Goal: Task Accomplishment & Management: Use online tool/utility

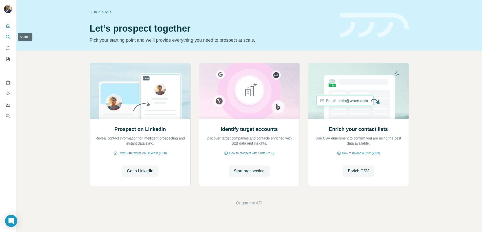
click at [9, 37] on icon "Search" at bounding box center [7, 36] width 3 height 3
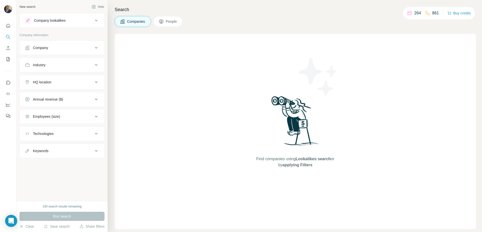
click at [70, 20] on div "Company lookalikes" at bounding box center [59, 20] width 68 height 6
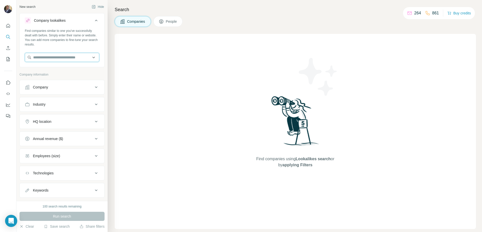
click at [65, 57] on input "text" at bounding box center [62, 57] width 74 height 9
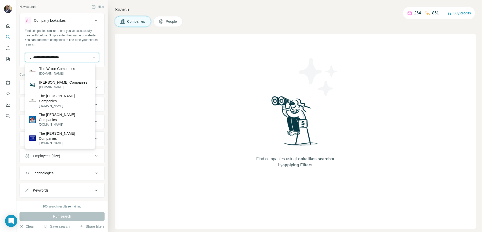
drag, startPoint x: 71, startPoint y: 59, endPoint x: 30, endPoint y: 57, distance: 40.8
click at [30, 57] on input "**********" at bounding box center [62, 57] width 74 height 9
paste input "**********"
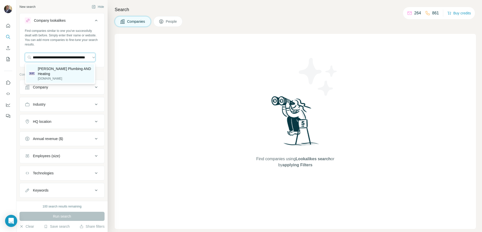
type input "**********"
click at [51, 76] on p "wilsonplumbingandheating.com" at bounding box center [64, 78] width 53 height 5
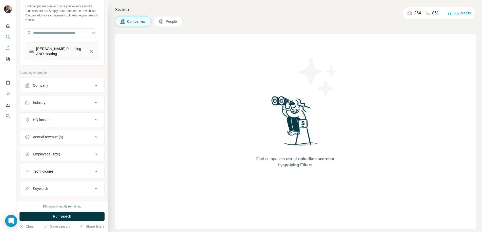
scroll to position [26, 0]
click at [63, 88] on button "Company" at bounding box center [62, 84] width 85 height 12
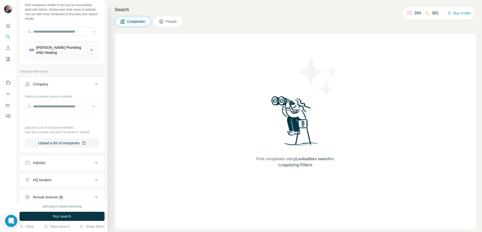
click at [63, 85] on div "Company" at bounding box center [59, 84] width 68 height 5
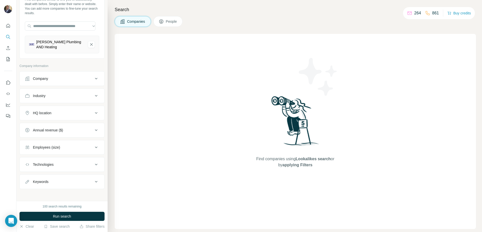
scroll to position [34, 0]
click at [56, 90] on button "Industry" at bounding box center [62, 94] width 85 height 12
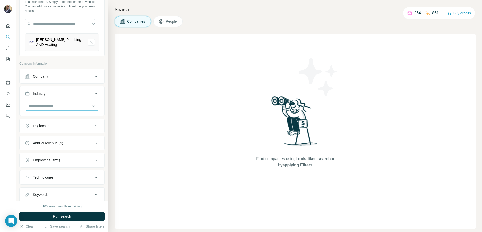
click at [53, 102] on div at bounding box center [62, 106] width 74 height 9
click at [53, 105] on input at bounding box center [59, 107] width 63 height 6
click at [53, 104] on input at bounding box center [59, 107] width 63 height 6
type input "*"
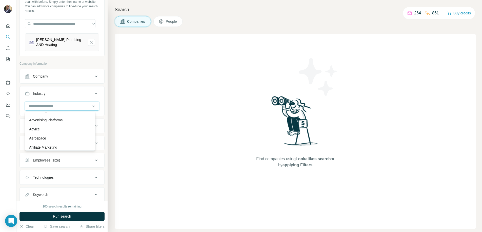
scroll to position [73, 0]
click at [109, 87] on div "Search Companies People Find companies using Lookalikes search or by applying F…" at bounding box center [295, 116] width 375 height 232
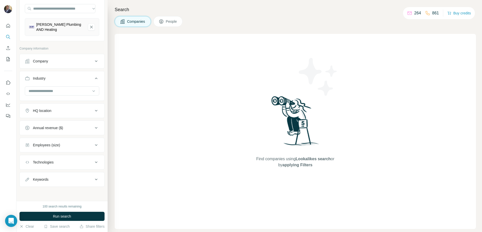
click at [73, 131] on button "Annual revenue ($)" at bounding box center [62, 128] width 85 height 12
click at [40, 148] on span "1-10M" at bounding box center [37, 148] width 12 height 5
click at [40, 157] on span "10-50M" at bounding box center [38, 157] width 14 height 5
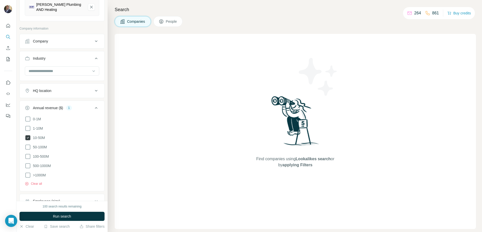
scroll to position [71, 0]
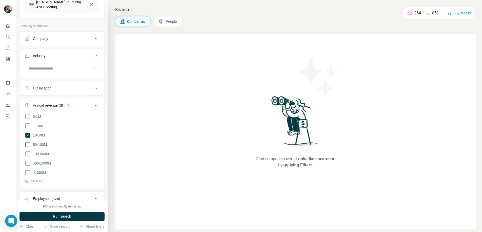
click at [42, 145] on span "50-100M" at bounding box center [39, 144] width 16 height 5
click at [41, 152] on span "100-500M" at bounding box center [40, 154] width 18 height 5
click at [87, 107] on div "Annual revenue ($) 5" at bounding box center [59, 105] width 68 height 5
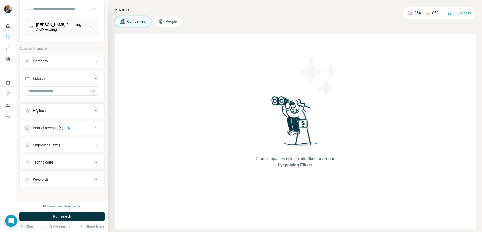
scroll to position [49, 0]
click at [77, 149] on button "Employees (size)" at bounding box center [62, 145] width 85 height 12
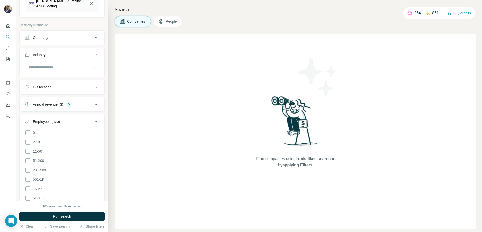
scroll to position [79, 0]
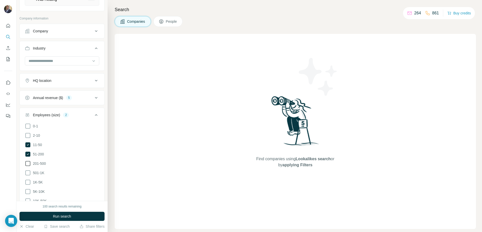
click at [33, 163] on span "201-500" at bounding box center [38, 163] width 15 height 5
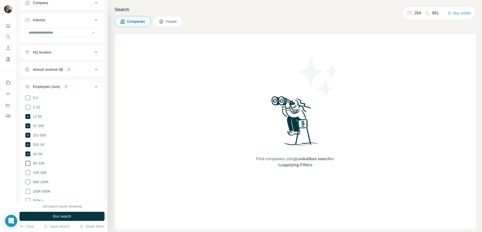
click at [31, 164] on span "5K-10K" at bounding box center [38, 163] width 14 height 5
click at [30, 175] on ul "0-1 2-10 11-50 51-200 201-500 501-1K 1K-5K 5K-10K 10K-50K 50K-100K 100K-500K 50…" at bounding box center [62, 149] width 74 height 109
click at [29, 170] on icon at bounding box center [28, 173] width 6 height 6
click at [29, 175] on ul "0-1 2-10 11-50 51-200 201-500 501-1K 1K-5K 5K-10K 10K-50K 50K-100K 100K-500K 50…" at bounding box center [62, 149] width 74 height 109
click at [28, 183] on icon at bounding box center [28, 182] width 6 height 6
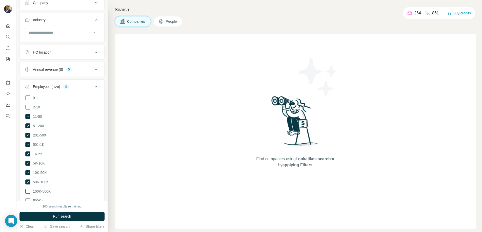
click at [27, 191] on icon at bounding box center [28, 192] width 6 height 6
click at [27, 198] on icon at bounding box center [28, 201] width 6 height 6
click at [97, 89] on button "Employees (size) 10" at bounding box center [62, 88] width 85 height 14
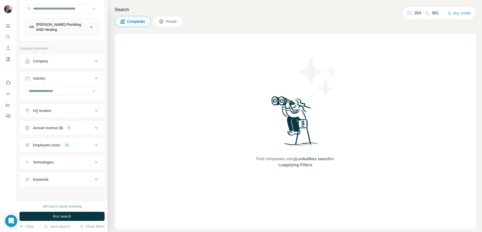
scroll to position [49, 0]
click at [66, 162] on div "Technologies" at bounding box center [59, 162] width 68 height 5
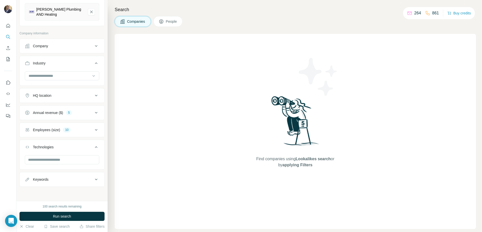
click at [72, 148] on div "Technologies" at bounding box center [59, 147] width 68 height 5
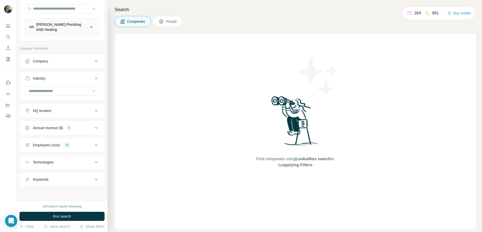
click at [51, 111] on div "HQ location" at bounding box center [42, 110] width 18 height 5
click at [49, 61] on div "Company" at bounding box center [59, 61] width 68 height 5
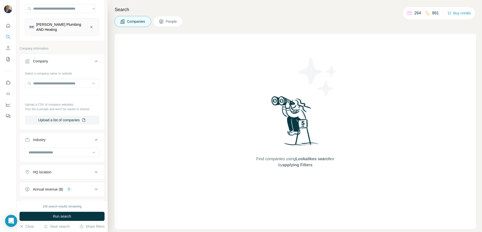
click at [49, 61] on div "Company" at bounding box center [59, 61] width 68 height 5
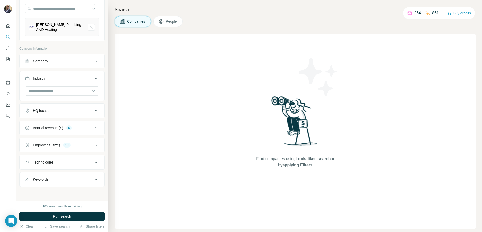
click at [58, 80] on div "Industry" at bounding box center [59, 78] width 68 height 5
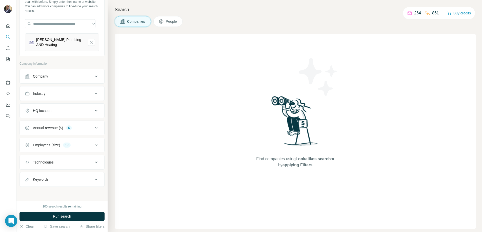
scroll to position [34, 0]
click at [59, 216] on span "Run search" at bounding box center [62, 216] width 18 height 5
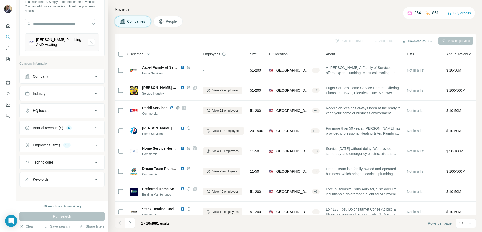
click at [457, 54] on span "Annual revenue" at bounding box center [458, 54] width 25 height 5
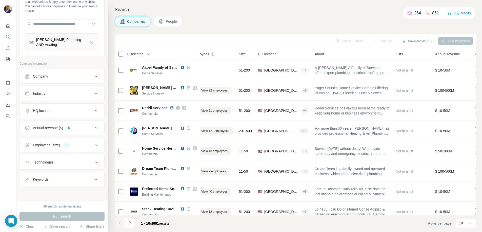
scroll to position [0, 0]
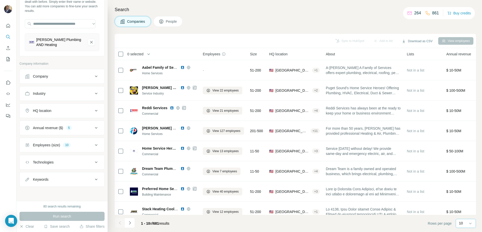
click at [462, 227] on div "10" at bounding box center [465, 224] width 13 height 9
click at [465, 187] on div "60" at bounding box center [466, 185] width 12 height 5
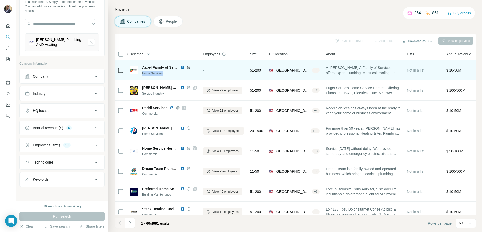
drag, startPoint x: 164, startPoint y: 73, endPoint x: 142, endPoint y: 73, distance: 21.5
click at [142, 73] on div "Home Services" at bounding box center [169, 73] width 55 height 5
copy div "Home Services"
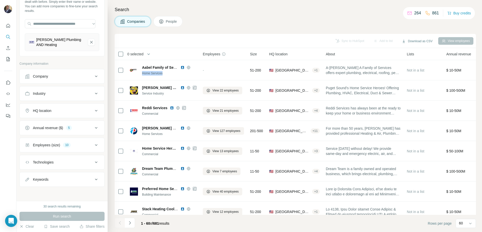
drag, startPoint x: 54, startPoint y: 92, endPoint x: 52, endPoint y: 99, distance: 7.0
click at [54, 92] on div "Industry" at bounding box center [59, 93] width 68 height 5
click at [51, 106] on input at bounding box center [59, 107] width 63 height 6
paste input "**********"
type input "**********"
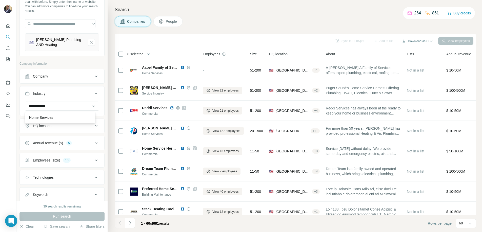
click at [50, 115] on div "Home Services" at bounding box center [60, 117] width 68 height 9
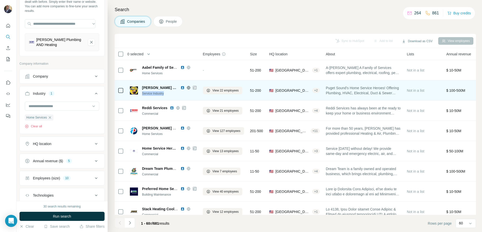
drag, startPoint x: 169, startPoint y: 93, endPoint x: 142, endPoint y: 93, distance: 27.1
click at [142, 93] on div "Service Industry" at bounding box center [169, 93] width 55 height 5
copy div "Service Industry"
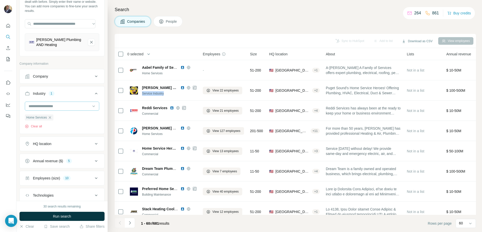
click at [59, 108] on input at bounding box center [59, 107] width 63 height 6
paste input "**********"
type input "**********"
click at [61, 118] on div "Service Industry" at bounding box center [60, 117] width 62 height 5
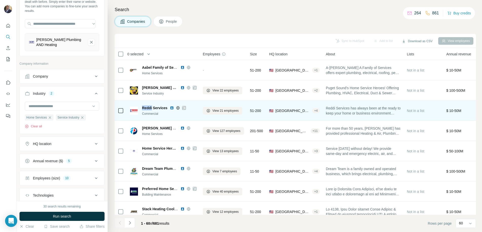
click at [173, 108] on img at bounding box center [172, 108] width 4 height 4
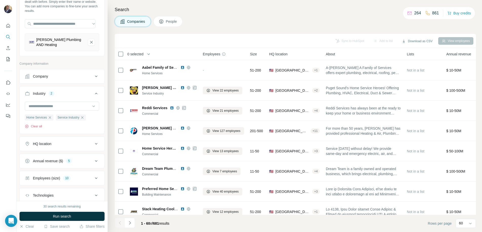
click at [211, 27] on div "Companies People" at bounding box center [295, 21] width 361 height 11
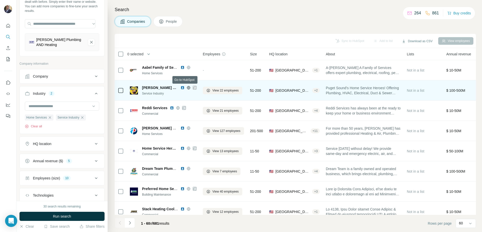
click at [193, 88] on icon at bounding box center [194, 88] width 3 height 4
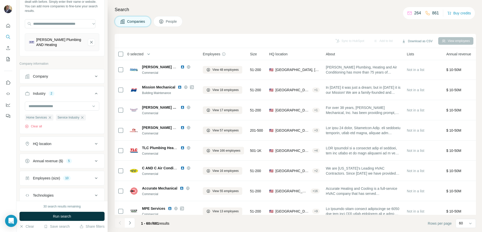
scroll to position [200, 0]
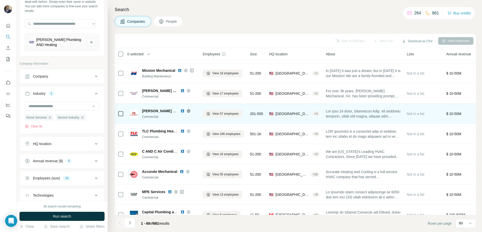
click at [189, 110] on icon at bounding box center [189, 111] width 4 height 4
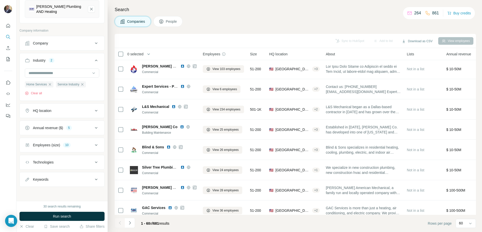
scroll to position [0, 0]
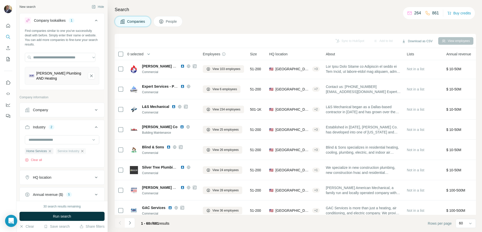
click at [86, 153] on div "Service Industry" at bounding box center [71, 151] width 30 height 6
click at [51, 152] on icon "button" at bounding box center [50, 151] width 2 height 2
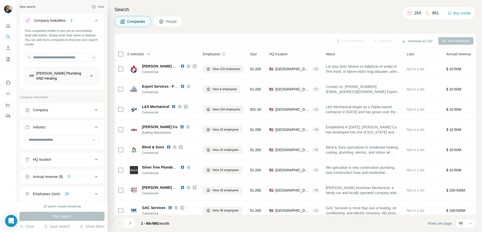
click at [93, 125] on icon at bounding box center [96, 127] width 6 height 6
click at [95, 7] on button "Hide" at bounding box center [97, 7] width 19 height 8
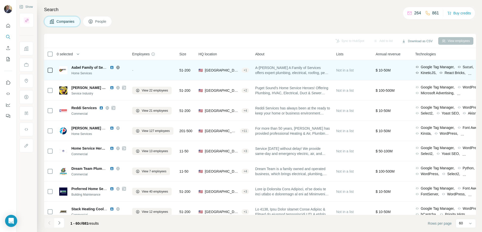
click at [50, 73] on icon at bounding box center [50, 70] width 6 height 6
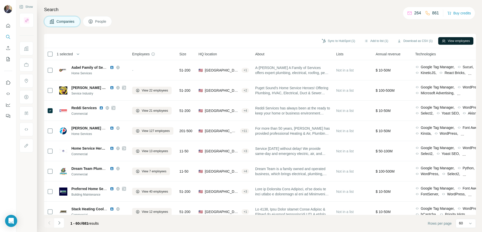
click at [466, 42] on button "View employees" at bounding box center [455, 41] width 35 height 8
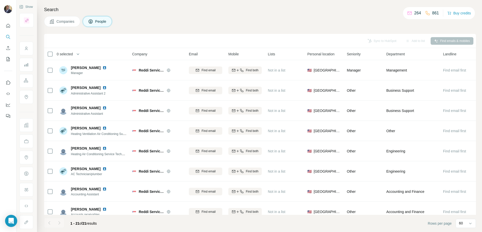
click at [60, 19] on span "Companies" at bounding box center [65, 21] width 18 height 5
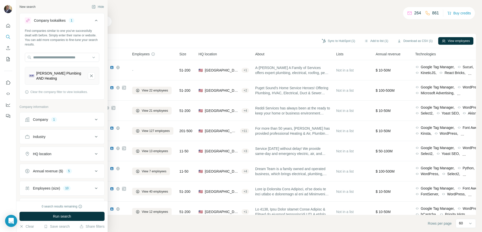
click at [26, 8] on div "New search" at bounding box center [27, 7] width 16 height 5
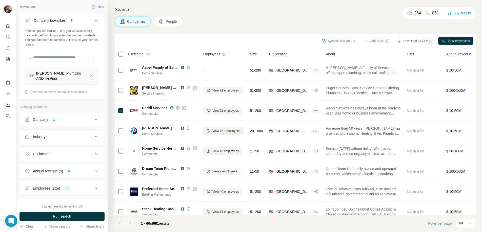
click at [89, 21] on div "Company lookalikes 1" at bounding box center [59, 20] width 68 height 6
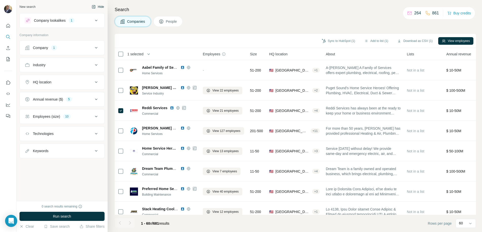
click at [99, 8] on button "Hide" at bounding box center [97, 7] width 19 height 8
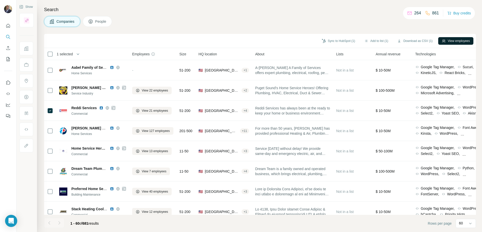
click at [448, 43] on button "View employees" at bounding box center [455, 41] width 35 height 8
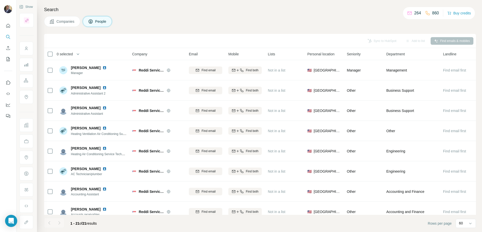
click at [63, 21] on span "Companies" at bounding box center [65, 21] width 18 height 5
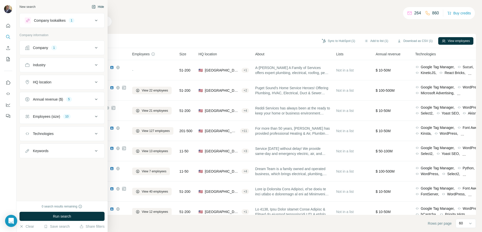
click at [26, 6] on div "New search Hide" at bounding box center [61, 7] width 85 height 8
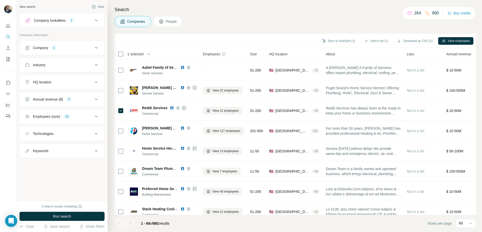
click at [80, 100] on div "Annual revenue ($) 5" at bounding box center [59, 99] width 68 height 5
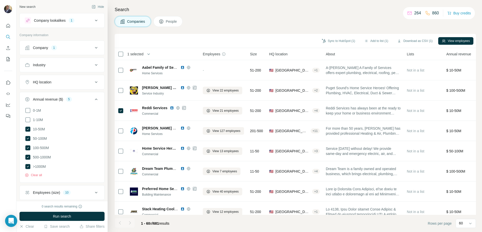
click at [78, 99] on div "Annual revenue ($) 5" at bounding box center [59, 99] width 68 height 5
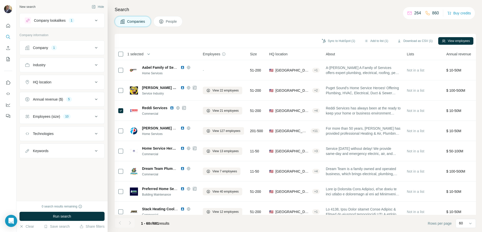
click at [68, 114] on div "10" at bounding box center [66, 116] width 7 height 5
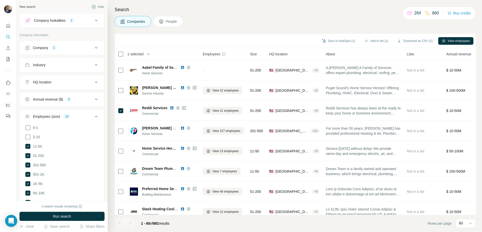
click at [82, 117] on div "Employees (size) 10" at bounding box center [59, 116] width 68 height 5
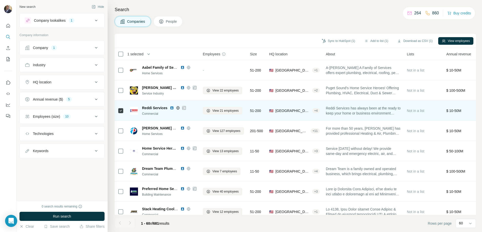
click at [185, 108] on icon at bounding box center [184, 108] width 3 height 3
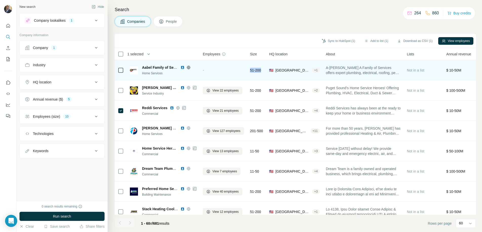
drag, startPoint x: 249, startPoint y: 72, endPoint x: 267, endPoint y: 70, distance: 17.8
click at [266, 70] on td "51-200" at bounding box center [256, 70] width 19 height 20
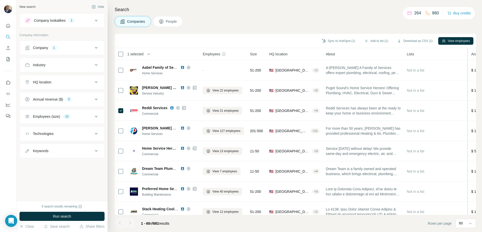
drag, startPoint x: 472, startPoint y: 68, endPoint x: 468, endPoint y: 70, distance: 4.1
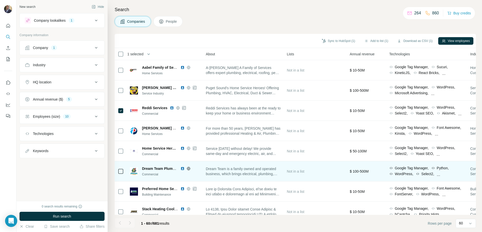
scroll to position [0, 121]
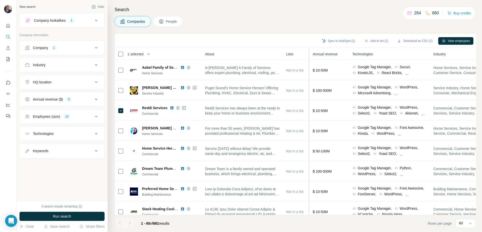
drag, startPoint x: 348, startPoint y: 54, endPoint x: 313, endPoint y: 57, distance: 35.5
click at [0, 0] on tr "1 selected Companies Employees Size HQ location About Lists Annual revenue Tech…" at bounding box center [0, 0] width 0 height 0
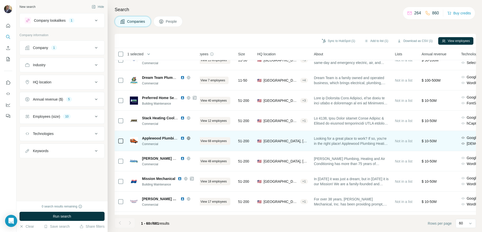
scroll to position [0, 12]
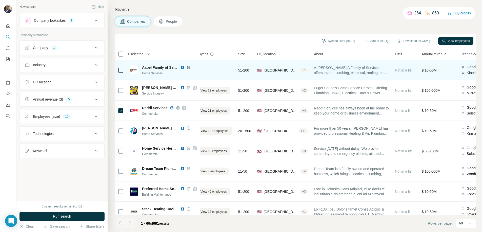
click at [212, 66] on div "-" at bounding box center [211, 70] width 41 height 14
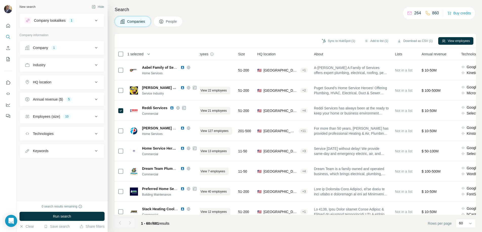
scroll to position [0, 0]
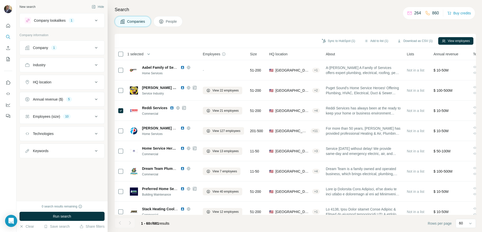
click at [374, 36] on div "Sync to HubSpot (1) Add to list (1) Download as CSV (1) View employees" at bounding box center [295, 41] width 361 height 14
click at [372, 41] on button "Add to list (1)" at bounding box center [376, 41] width 31 height 8
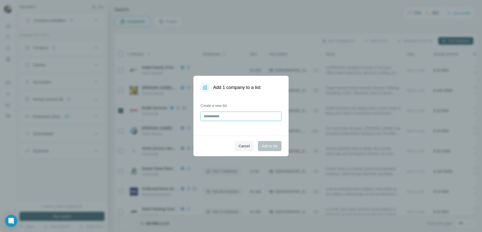
click at [241, 117] on input "text" at bounding box center [241, 116] width 81 height 9
type input "**********"
click at [268, 148] on span "Add to list" at bounding box center [269, 146] width 15 height 5
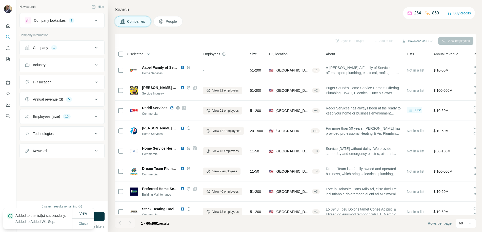
click at [451, 53] on span "Annual revenue" at bounding box center [446, 54] width 25 height 5
click at [452, 54] on span "Annual revenue" at bounding box center [446, 54] width 25 height 5
click at [445, 53] on span "Annual revenue" at bounding box center [446, 54] width 25 height 5
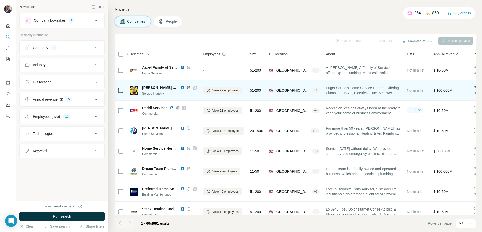
click at [193, 88] on icon at bounding box center [194, 87] width 3 height 3
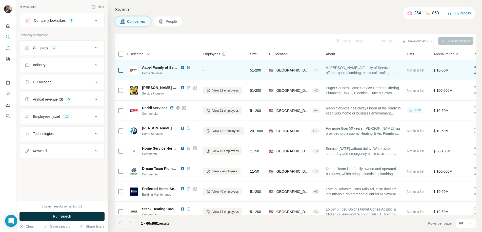
click at [189, 68] on icon at bounding box center [188, 67] width 1 height 3
click at [182, 67] on img at bounding box center [183, 68] width 4 height 4
click at [126, 71] on td at bounding box center [121, 70] width 12 height 20
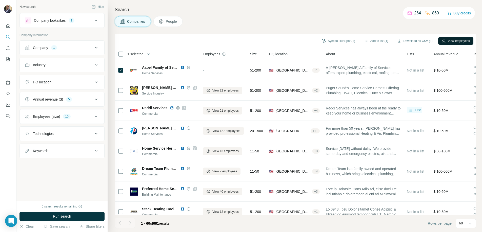
click at [458, 43] on button "View employees" at bounding box center [455, 41] width 35 height 8
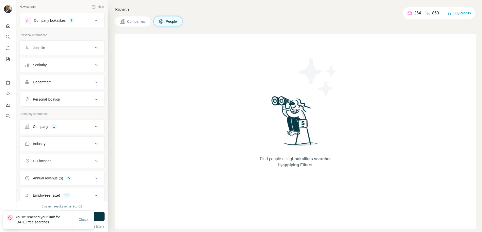
click at [139, 20] on span "Companies" at bounding box center [136, 21] width 18 height 5
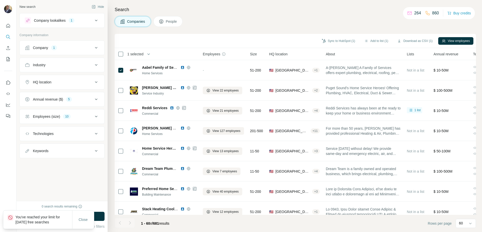
click at [138, 24] on button "Companies" at bounding box center [133, 21] width 36 height 11
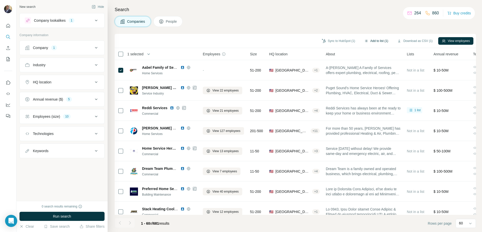
click at [366, 39] on button "Add to list (1)" at bounding box center [376, 41] width 31 height 8
click at [376, 40] on button "Add to list (1)" at bounding box center [376, 41] width 31 height 8
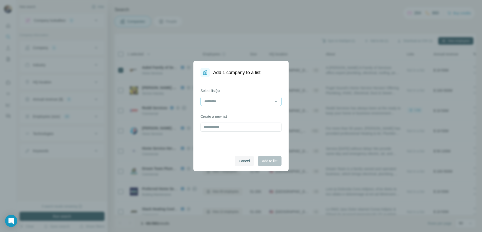
click at [237, 102] on input at bounding box center [238, 102] width 68 height 6
click at [230, 113] on div "Added W1 Sep" at bounding box center [241, 112] width 72 height 5
click at [269, 161] on span "Add to list" at bounding box center [269, 161] width 15 height 5
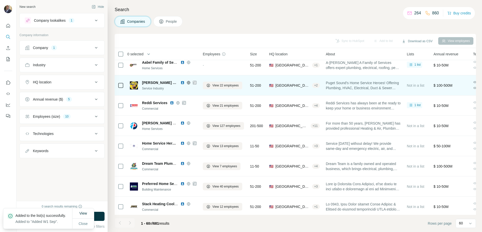
scroll to position [5, 0]
click at [193, 83] on icon at bounding box center [194, 82] width 3 height 3
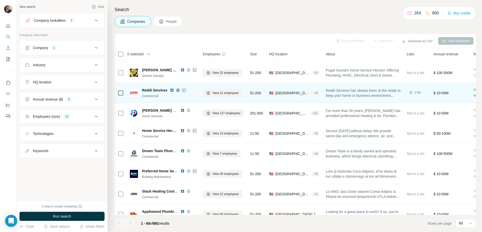
scroll to position [18, 0]
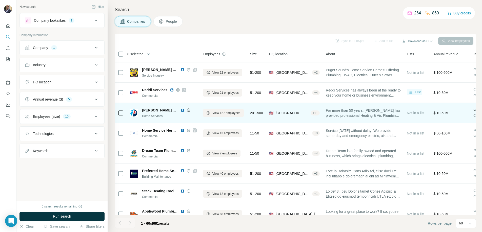
click at [188, 110] on icon at bounding box center [189, 110] width 4 height 4
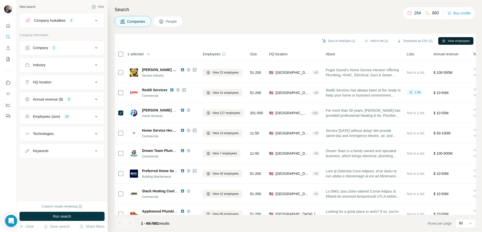
click at [444, 43] on icon "button" at bounding box center [444, 41] width 4 height 4
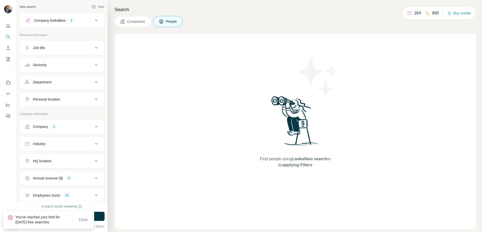
click at [134, 25] on button "Companies" at bounding box center [133, 21] width 36 height 11
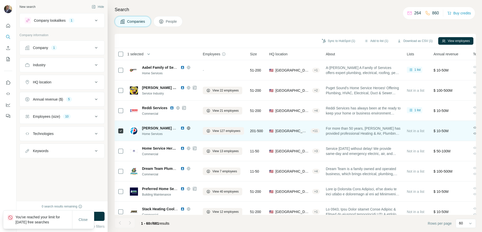
click at [182, 128] on img at bounding box center [183, 128] width 4 height 4
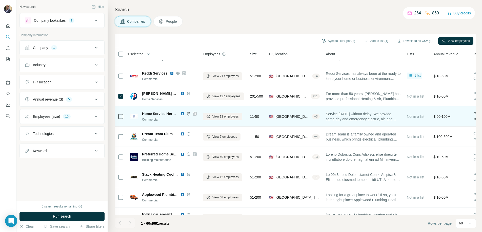
scroll to position [40, 0]
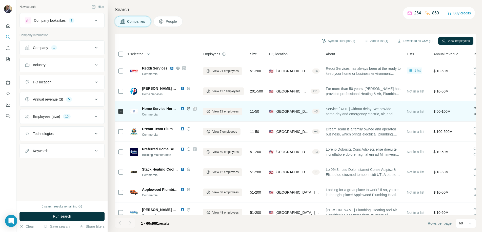
click at [194, 109] on icon at bounding box center [194, 109] width 3 height 4
click at [183, 109] on img at bounding box center [183, 109] width 4 height 4
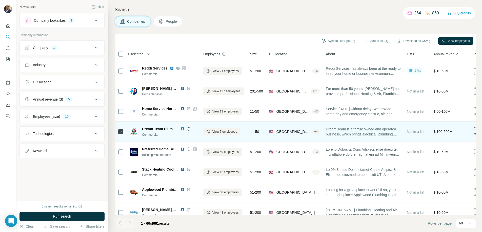
click at [189, 129] on icon at bounding box center [188, 129] width 3 height 0
click at [183, 129] on img at bounding box center [183, 129] width 4 height 4
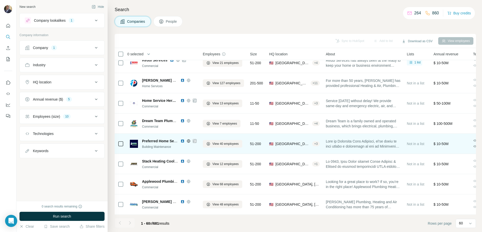
scroll to position [57, 0]
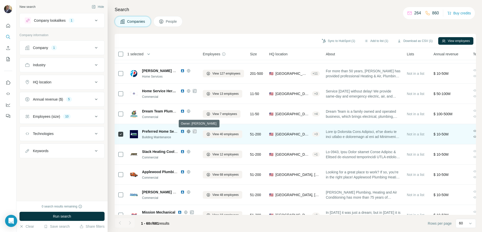
click at [195, 131] on icon at bounding box center [194, 131] width 3 height 3
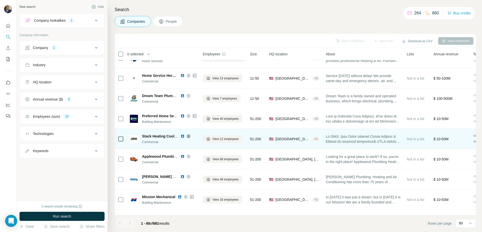
scroll to position [86, 0]
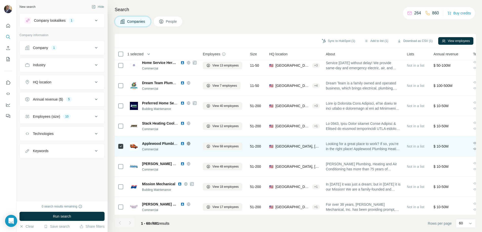
click at [181, 143] on img at bounding box center [183, 144] width 4 height 4
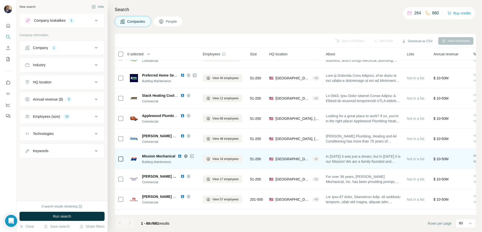
scroll to position [124, 0]
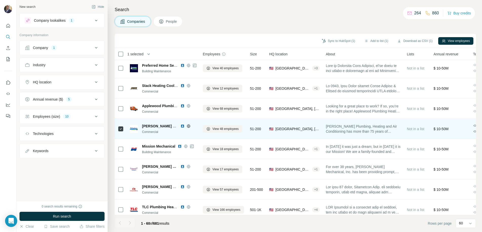
click at [183, 126] on img at bounding box center [183, 126] width 4 height 4
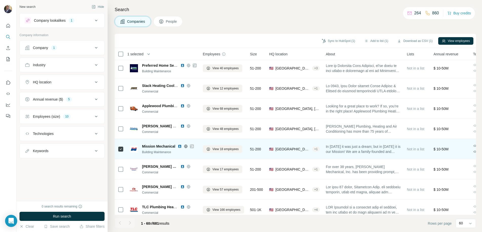
click at [194, 147] on div at bounding box center [192, 147] width 4 height 4
click at [180, 146] on img at bounding box center [180, 147] width 4 height 4
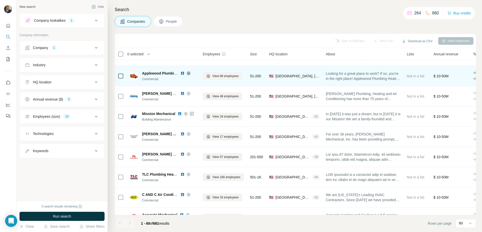
scroll to position [164, 0]
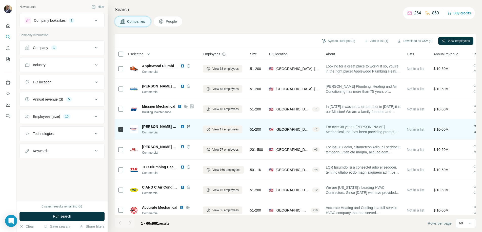
click at [183, 128] on img at bounding box center [183, 127] width 4 height 4
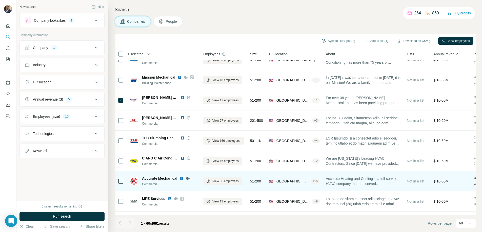
scroll to position [205, 0]
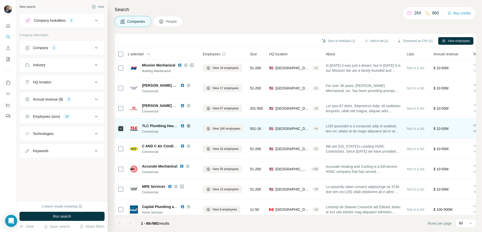
click at [189, 126] on icon at bounding box center [188, 125] width 1 height 3
click at [184, 127] on img at bounding box center [183, 126] width 4 height 4
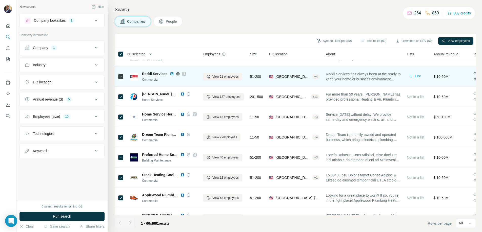
scroll to position [0, 0]
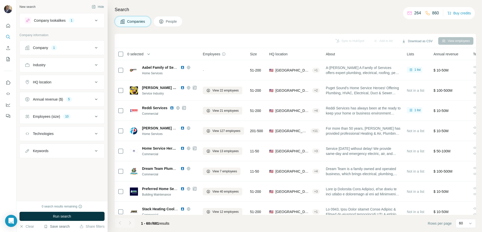
click at [57, 225] on button "Save search" at bounding box center [57, 226] width 26 height 5
click at [63, 206] on div "Save search" at bounding box center [70, 208] width 53 height 10
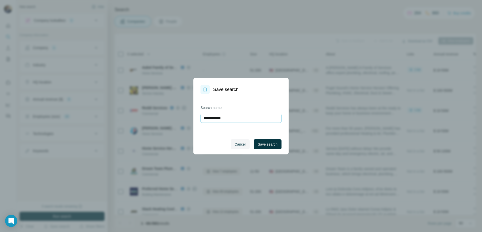
drag, startPoint x: 237, startPoint y: 120, endPoint x: 202, endPoint y: 115, distance: 35.8
click at [202, 115] on input "**********" at bounding box center [241, 118] width 81 height 9
type input "**********"
click at [258, 144] on span "Save search" at bounding box center [268, 144] width 20 height 5
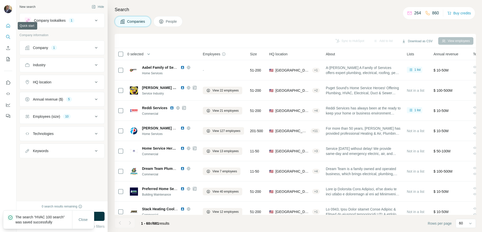
click at [7, 22] on button "Quick start" at bounding box center [8, 25] width 8 height 9
